Goal: Task Accomplishment & Management: Manage account settings

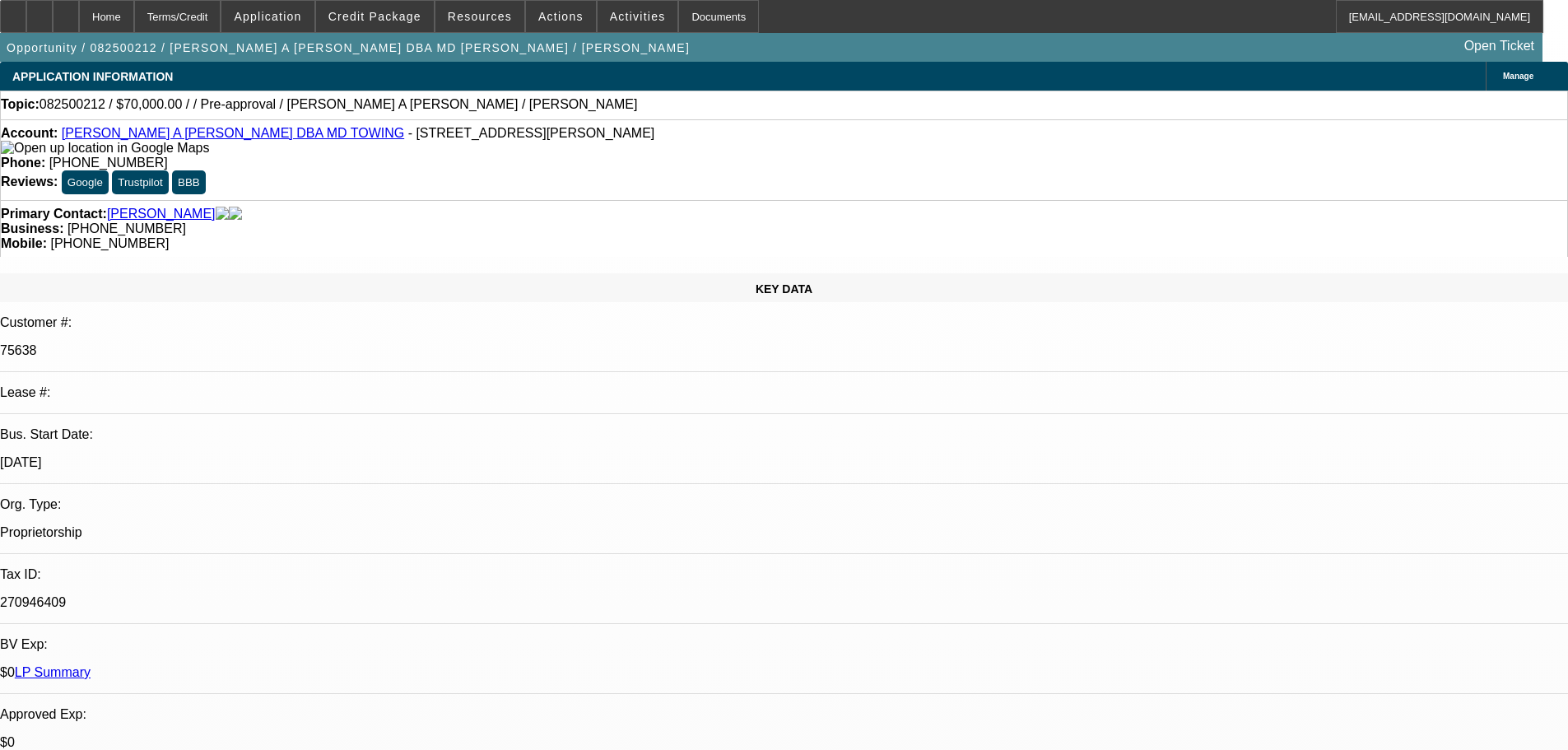
select select "0"
select select "2"
select select "0.1"
select select "4"
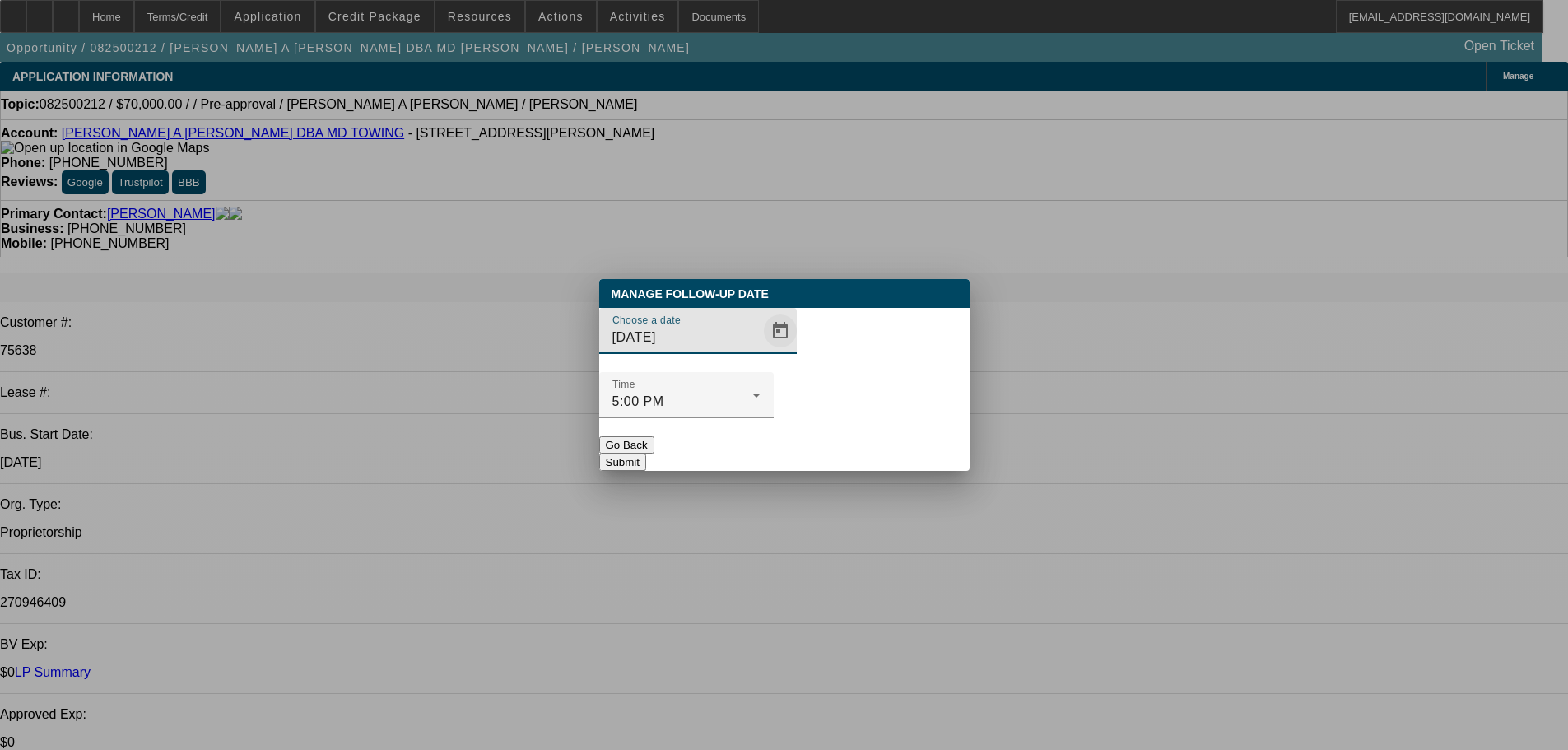
click at [761, 350] on span "Open calendar" at bounding box center [780, 331] width 40 height 40
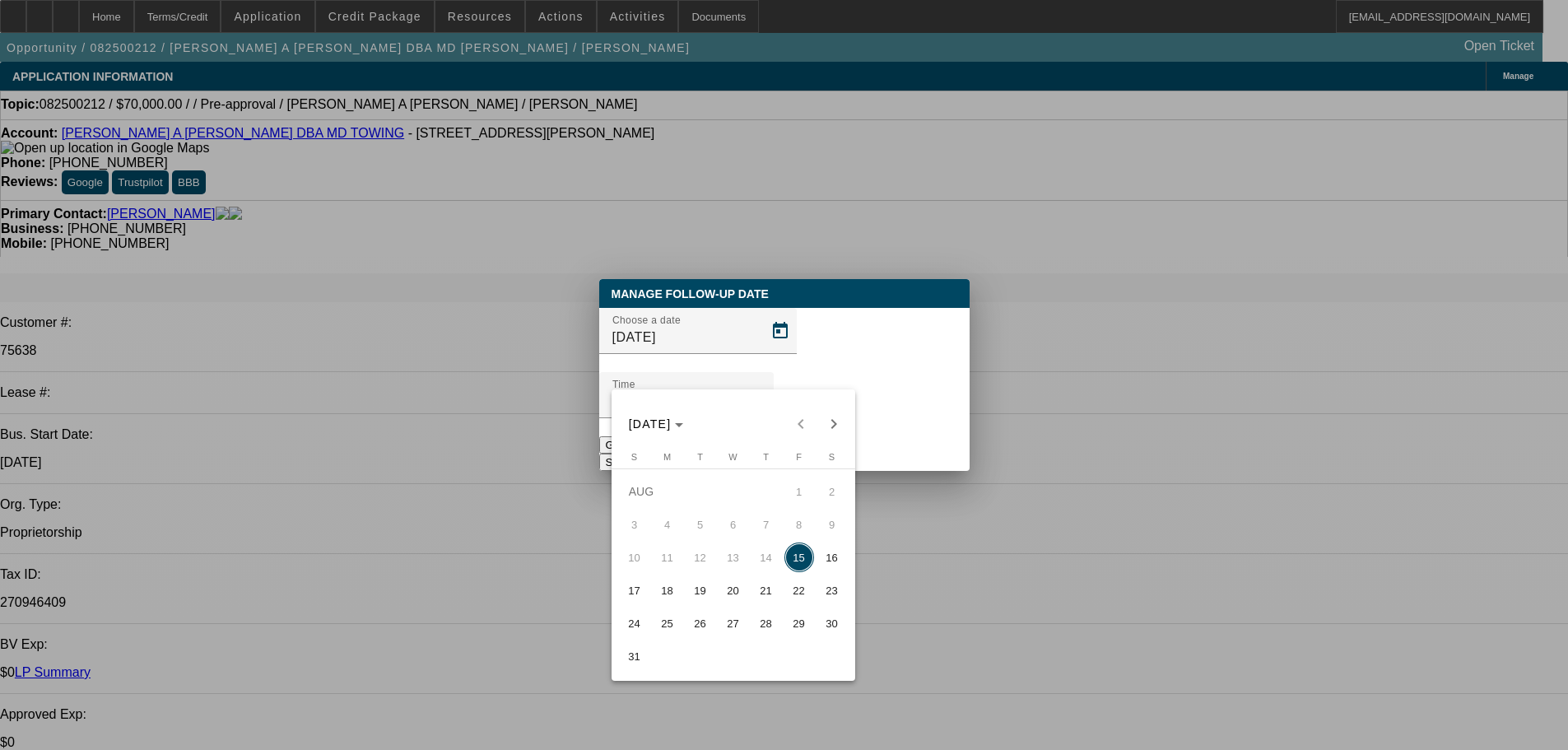
click at [924, 591] on div at bounding box center [784, 375] width 1568 height 750
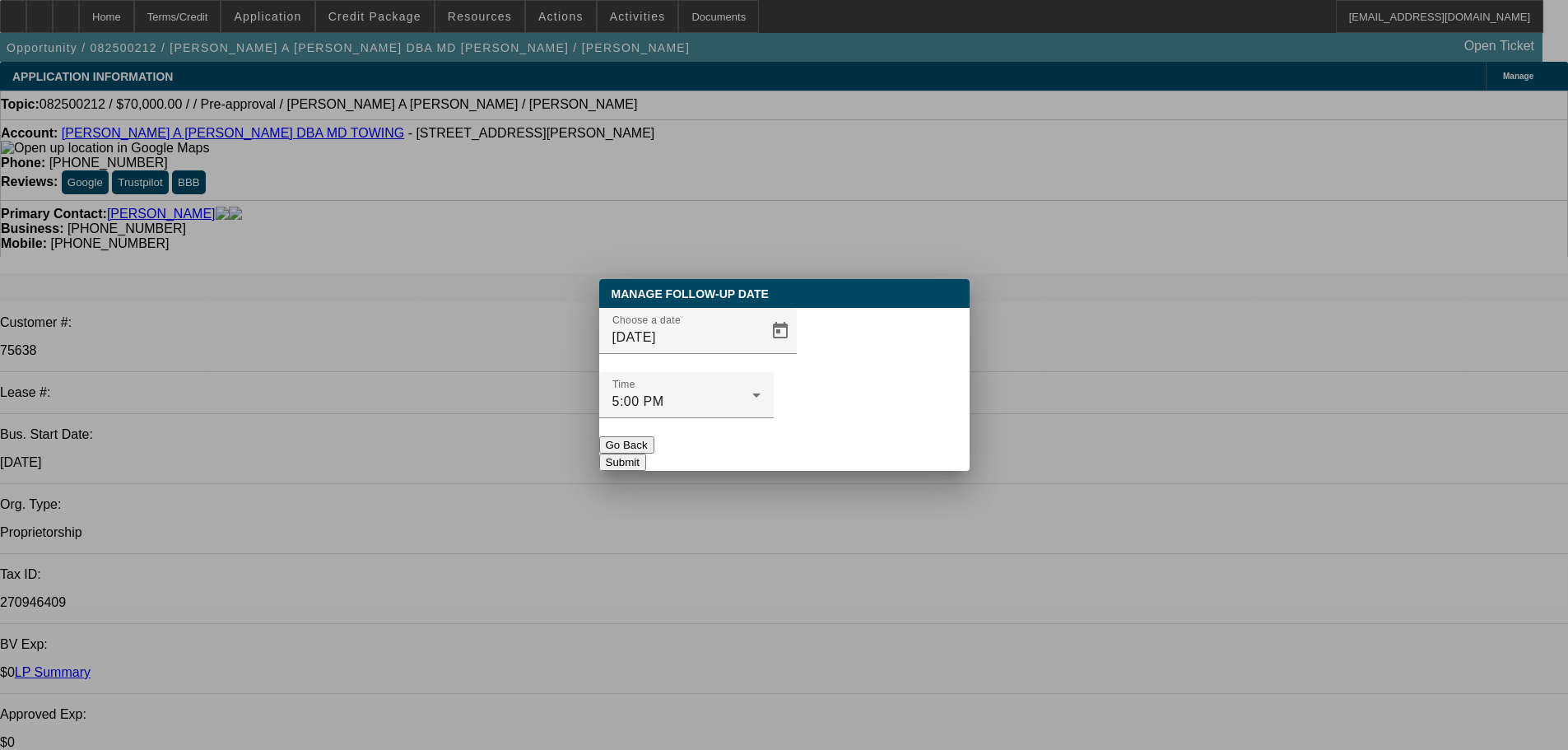
drag, startPoint x: 764, startPoint y: 430, endPoint x: 780, endPoint y: 444, distance: 21.3
click at [780, 444] on div "Manage Follow-Up Date Choose a date 8/15/2025 Time 5:00 PM Go Back Submit" at bounding box center [784, 375] width 370 height 191
drag, startPoint x: 730, startPoint y: 434, endPoint x: 455, endPoint y: 430, distance: 275.0
click at [654, 437] on button "Go Back" at bounding box center [626, 445] width 55 height 17
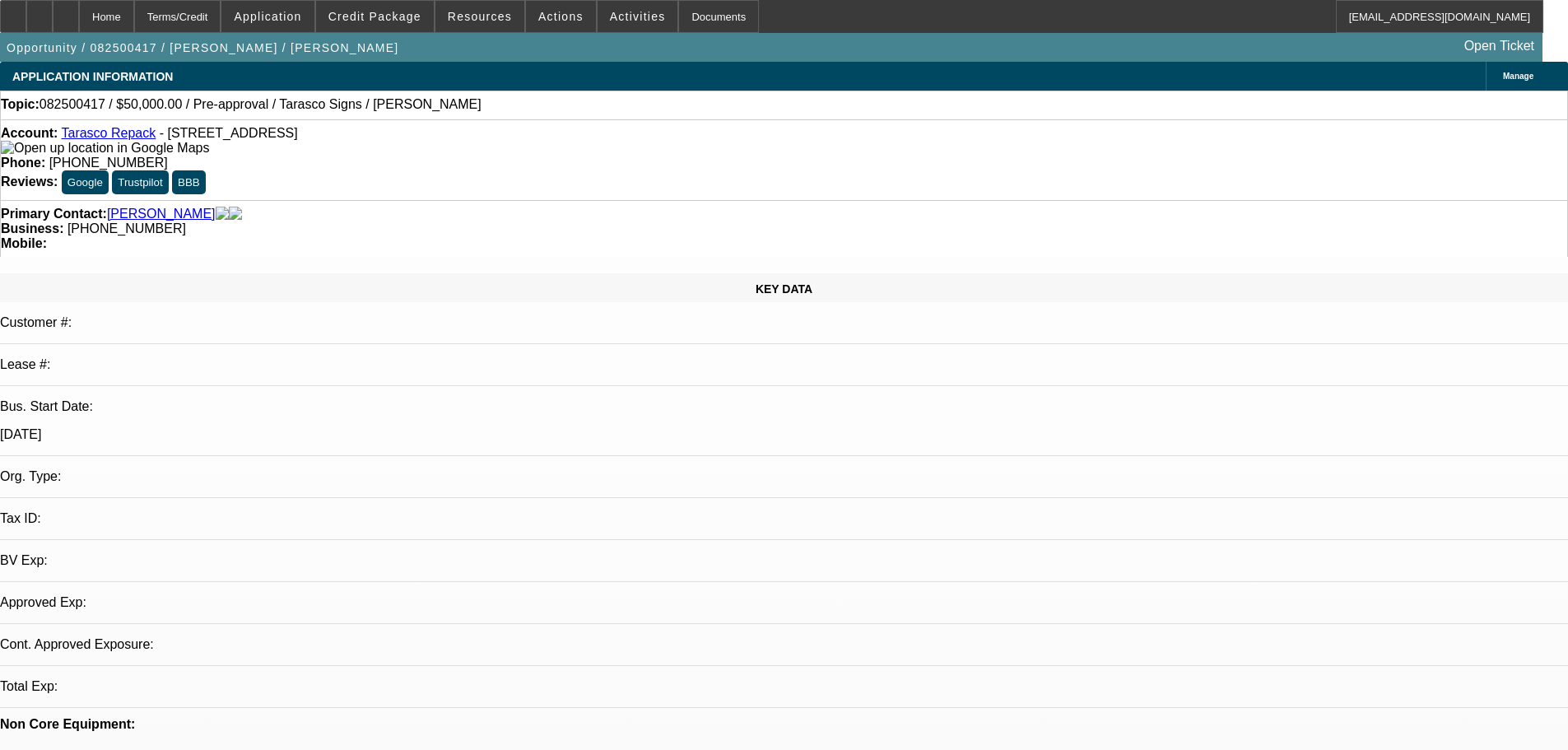
select select "0"
select select "2"
select select "0.1"
select select "4"
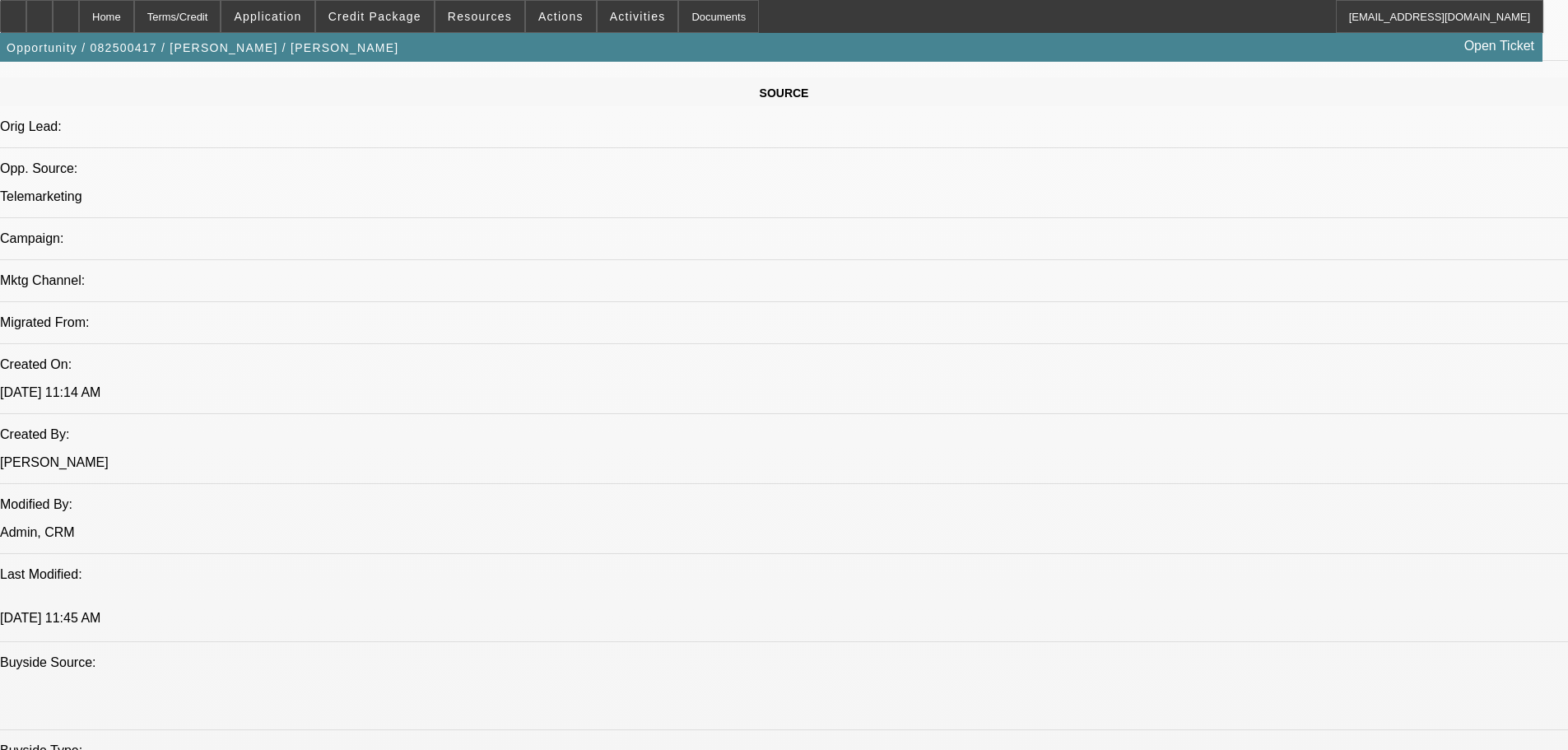
drag, startPoint x: 712, startPoint y: 476, endPoint x: 715, endPoint y: 548, distance: 72.1
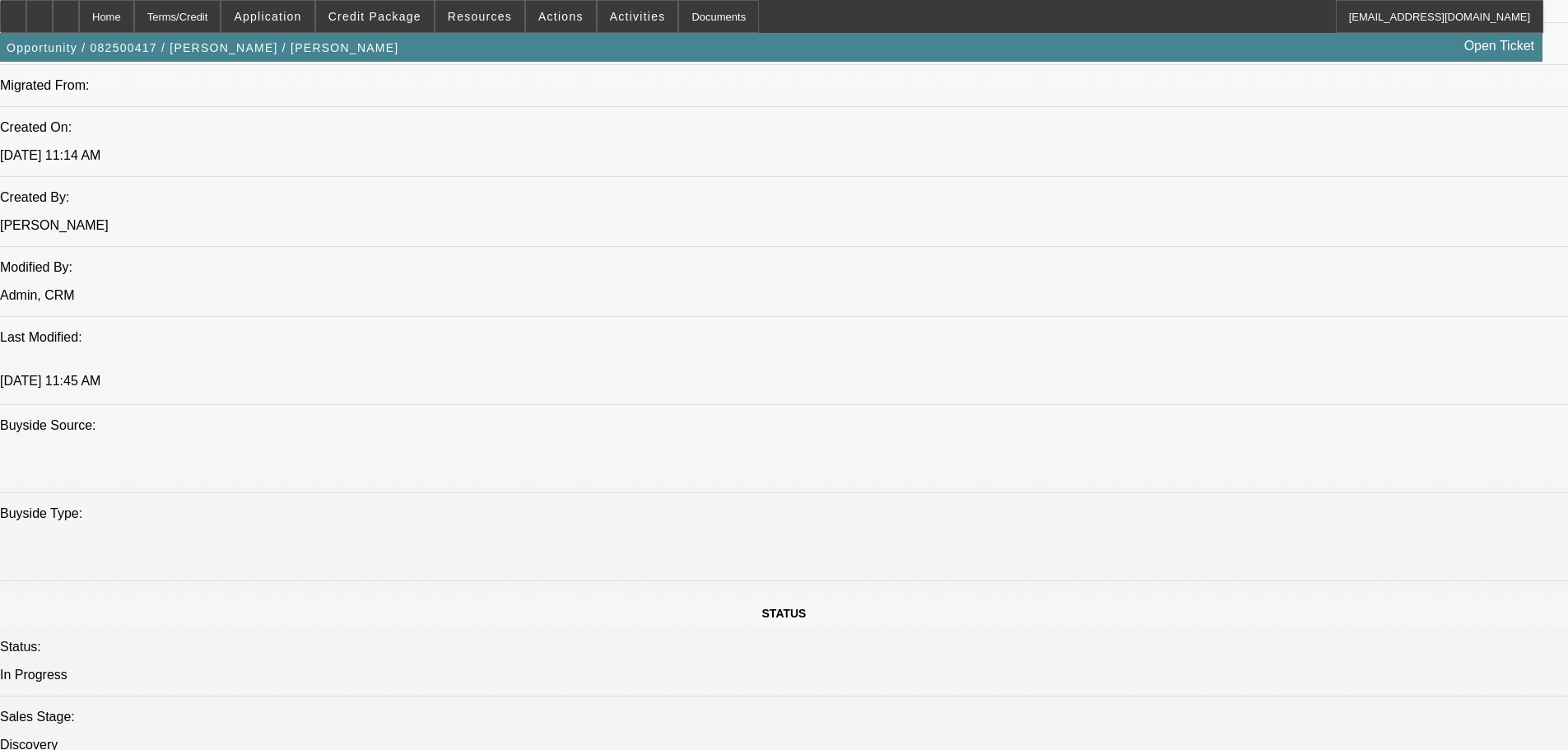
scroll to position [1282, 0]
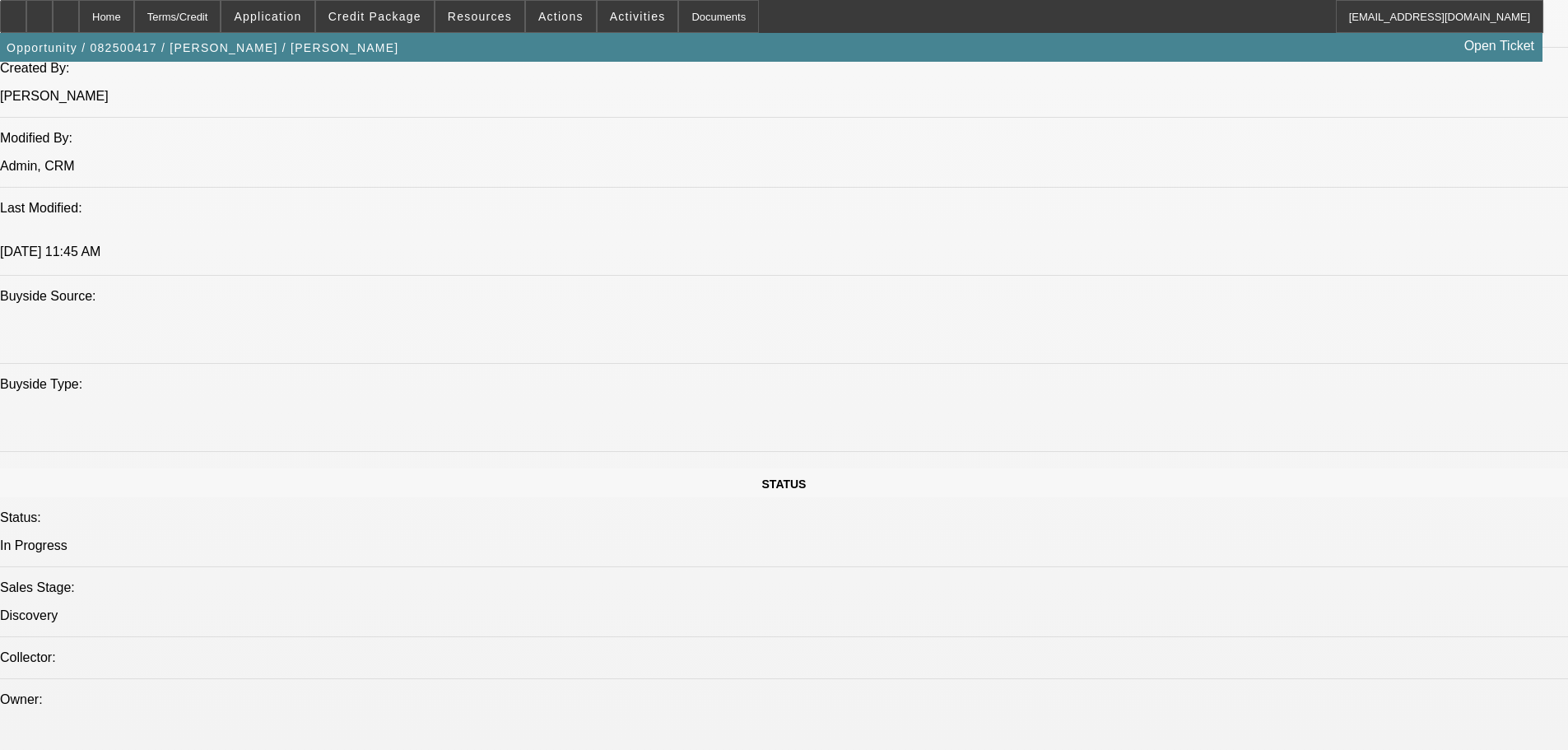
drag, startPoint x: 518, startPoint y: 467, endPoint x: 537, endPoint y: 540, distance: 75.4
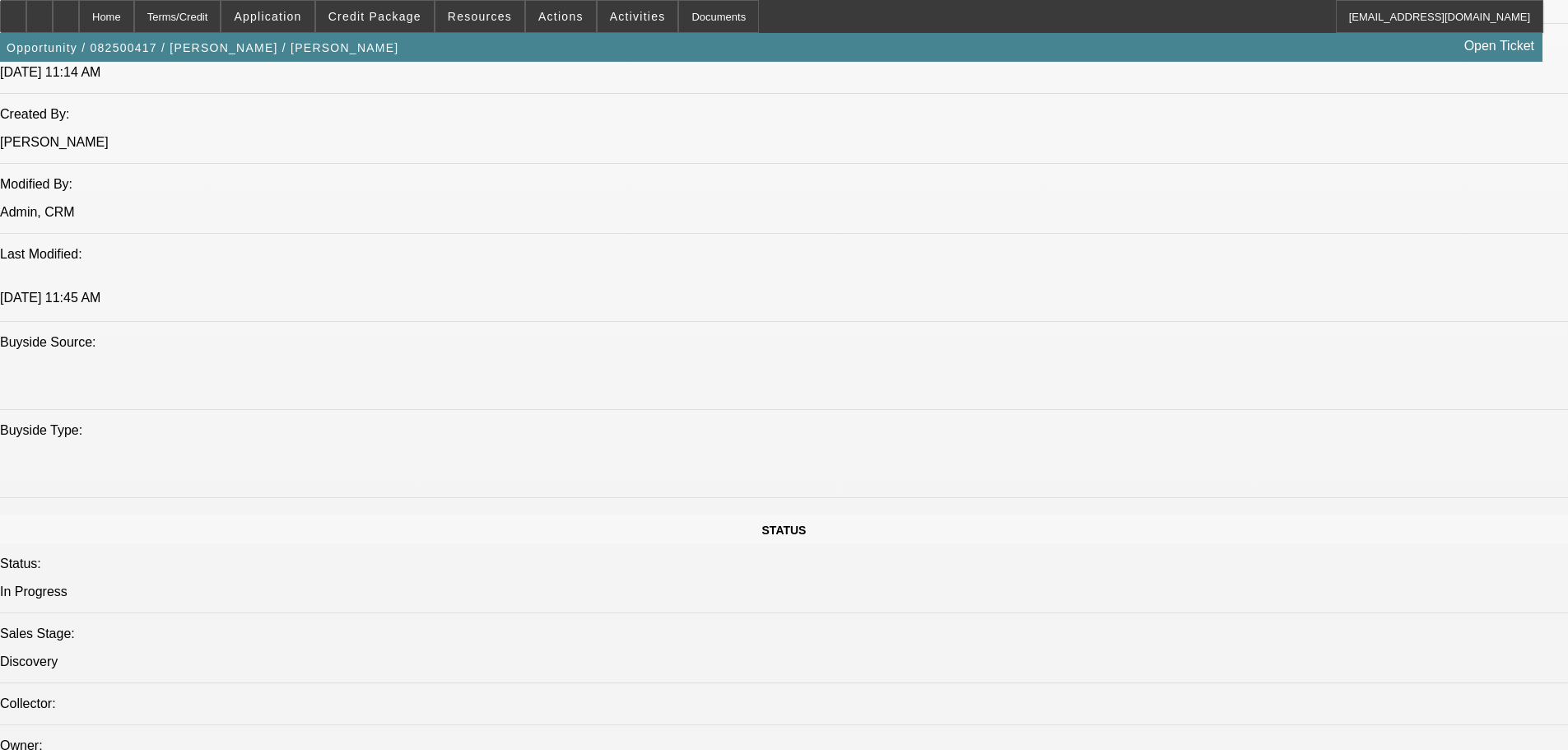
scroll to position [1199, 0]
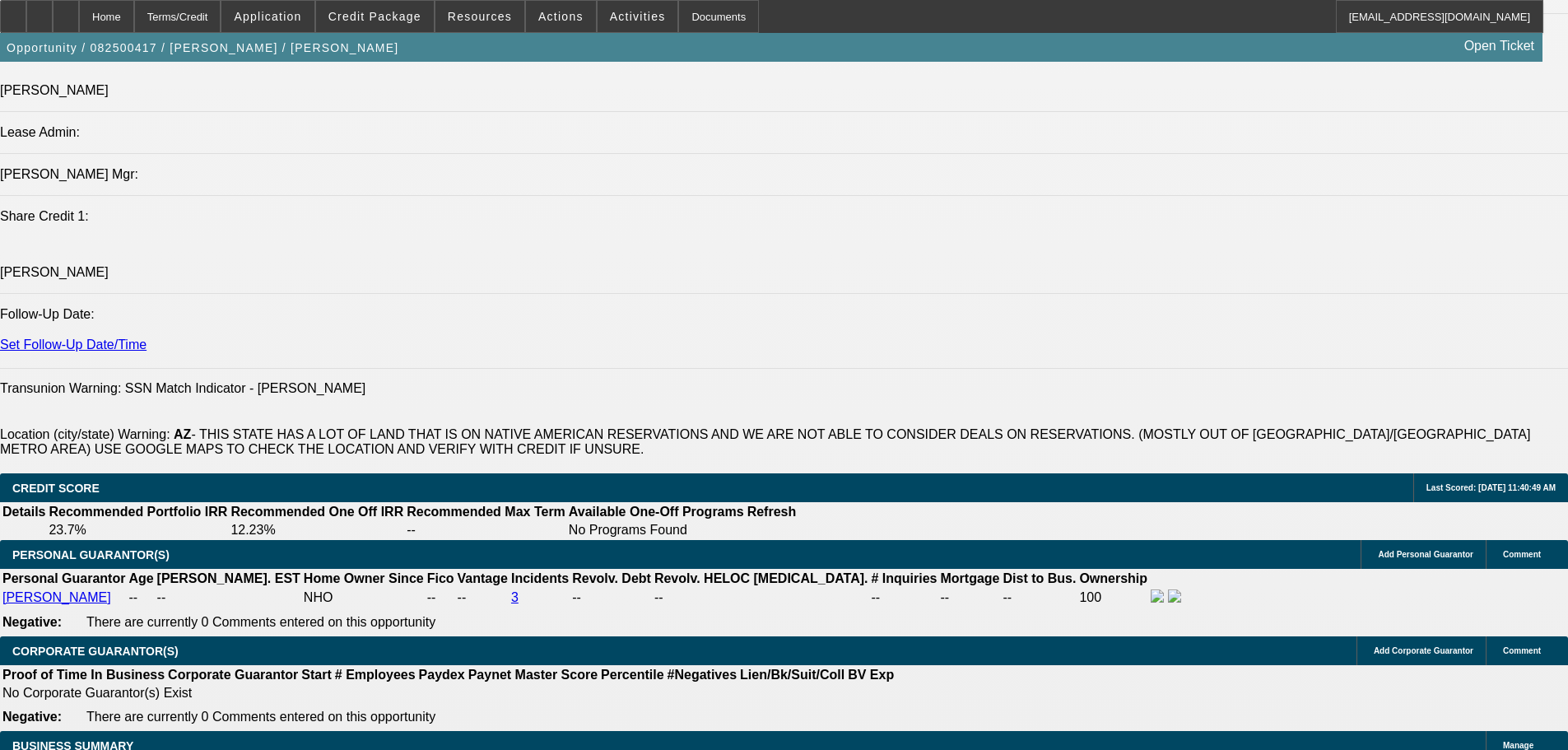
drag, startPoint x: 664, startPoint y: 398, endPoint x: 664, endPoint y: 454, distance: 56.0
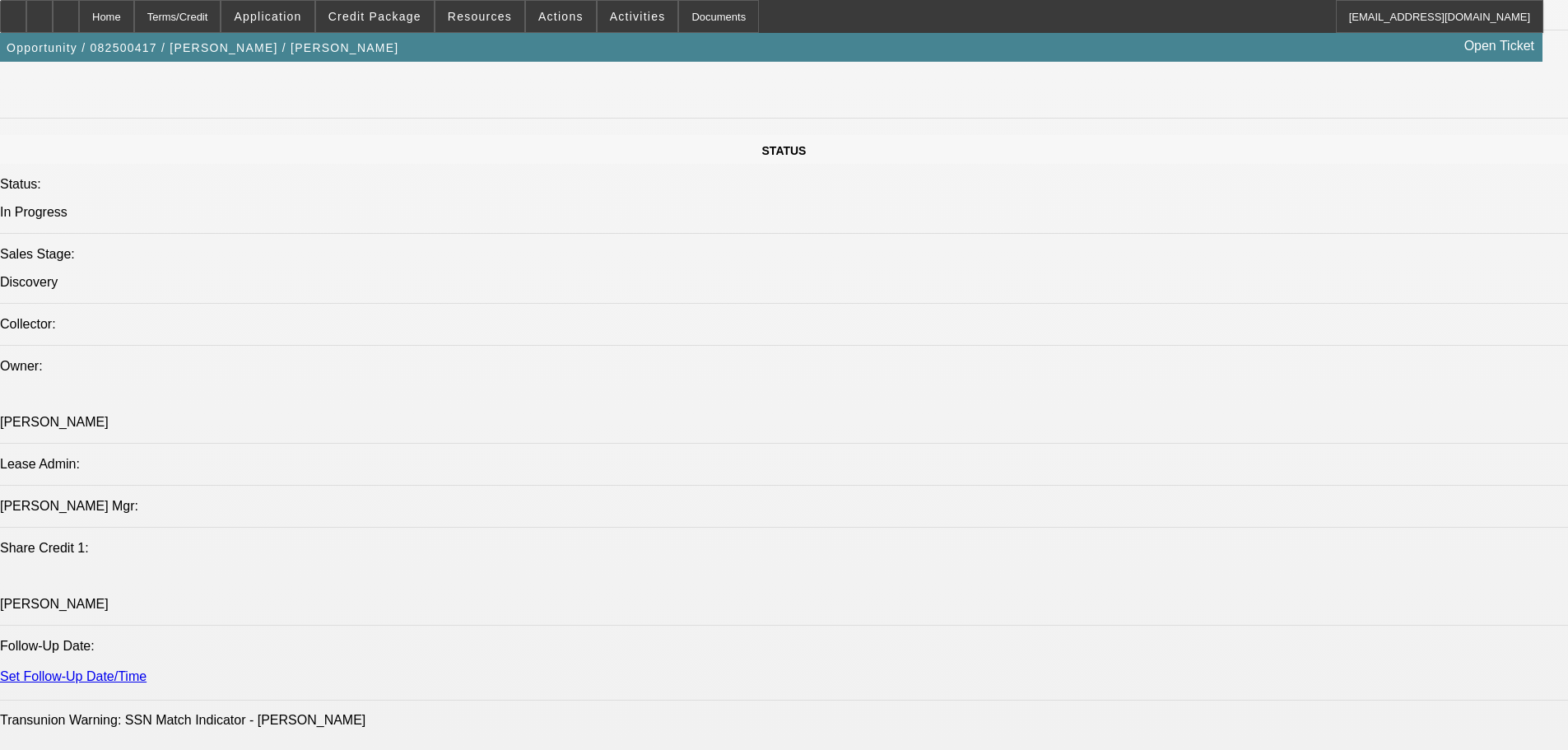
drag, startPoint x: 662, startPoint y: 454, endPoint x: 667, endPoint y: 326, distance: 128.1
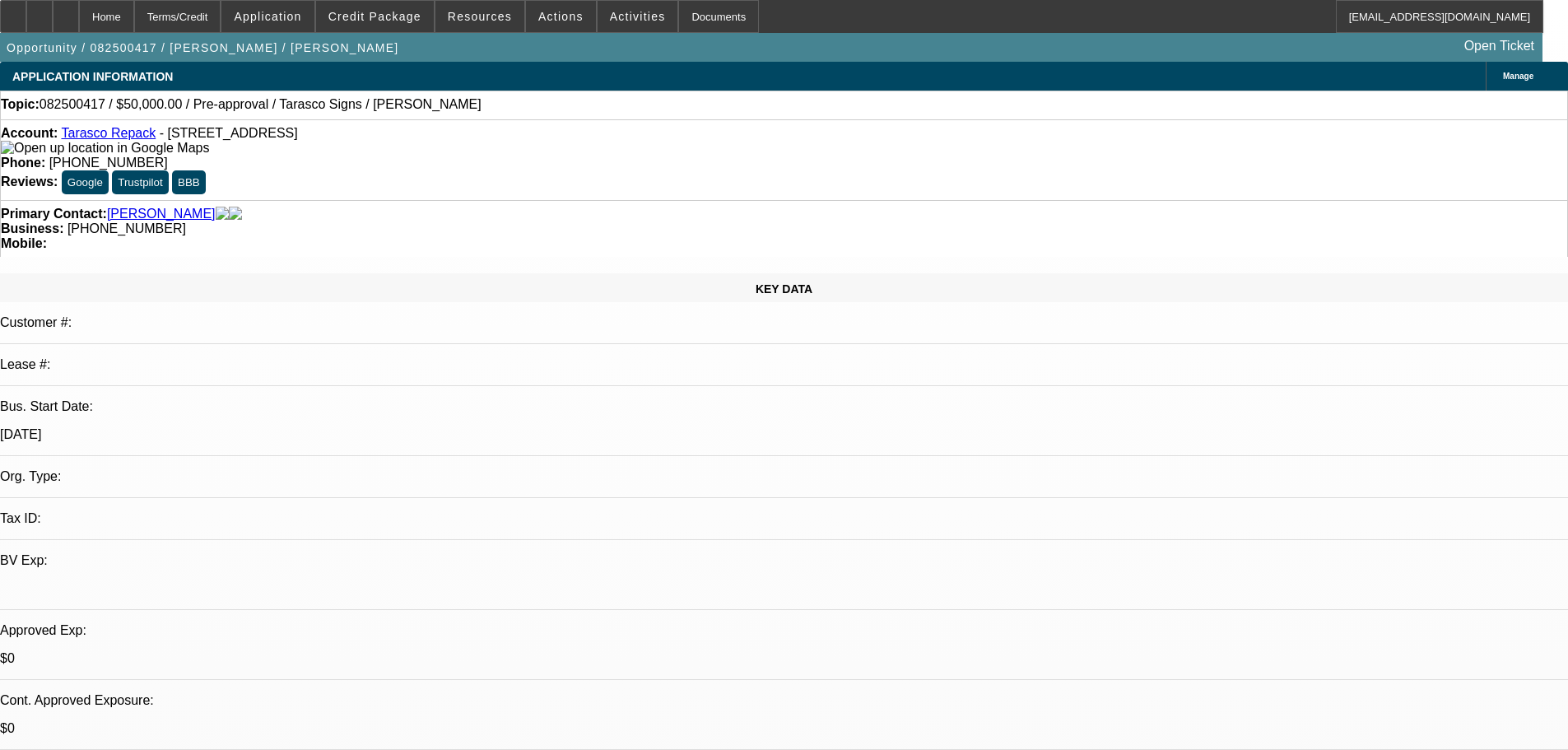
drag, startPoint x: 736, startPoint y: 399, endPoint x: 675, endPoint y: -100, distance: 502.7
